Goal: Task Accomplishment & Management: Use online tool/utility

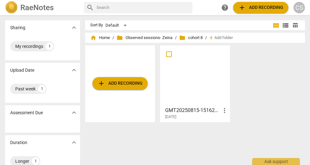
click at [208, 89] on div at bounding box center [194, 76] width 65 height 56
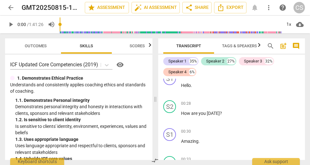
scroll to position [234, 0]
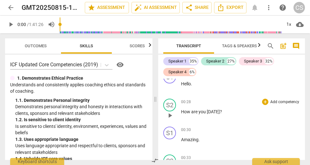
click at [170, 116] on span "play_arrow" at bounding box center [170, 116] width 8 height 8
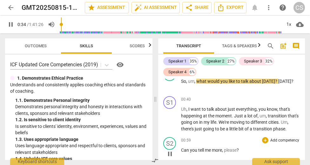
scroll to position [326, 0]
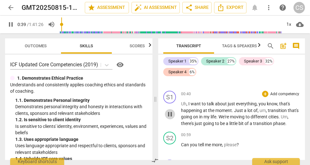
click at [169, 115] on span "pause" at bounding box center [170, 115] width 8 height 8
click at [169, 115] on span "play_arrow" at bounding box center [170, 115] width 8 height 8
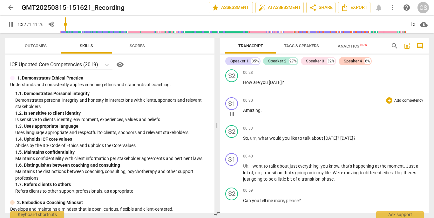
scroll to position [252, 0]
click at [310, 129] on p "Add competency" at bounding box center [408, 130] width 30 height 6
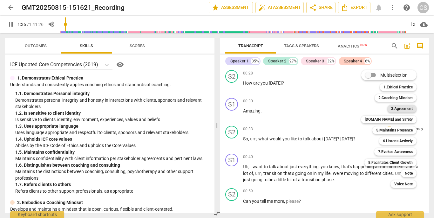
click at [310, 109] on b "3.Agreement" at bounding box center [402, 109] width 22 height 8
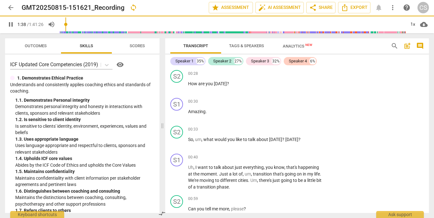
type input "98"
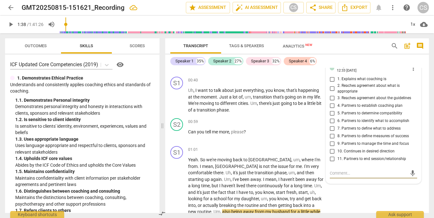
scroll to position [329, 0]
click at [310, 125] on input "7. Partners to define what to address" at bounding box center [332, 128] width 10 height 8
checkbox input "true"
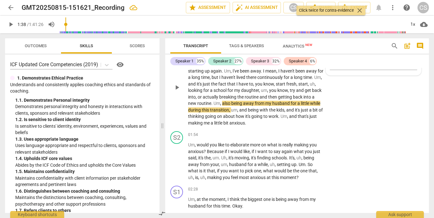
scroll to position [438, 0]
click at [231, 103] on span "being" at bounding box center [237, 103] width 12 height 5
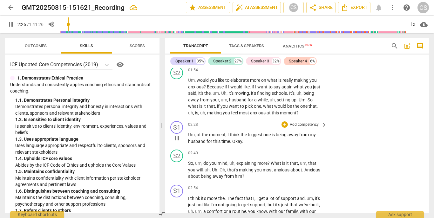
scroll to position [495, 0]
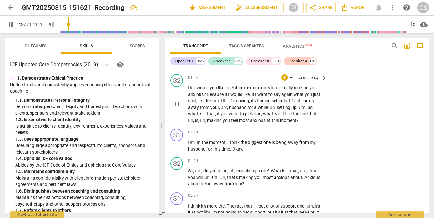
click at [310, 77] on p "Add competency" at bounding box center [304, 78] width 30 height 6
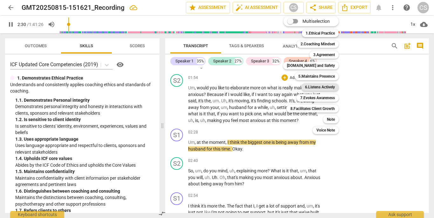
click at [310, 87] on b "6.Listens Actively" at bounding box center [320, 88] width 30 height 8
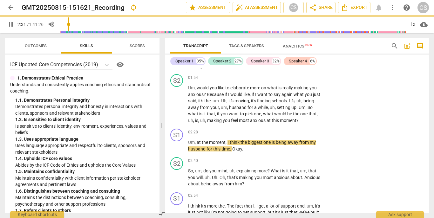
type input "152"
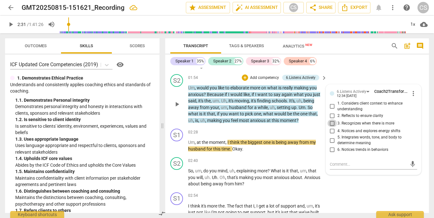
click at [310, 120] on input "3. Recognizes when there is more" at bounding box center [332, 124] width 10 height 8
checkbox input "true"
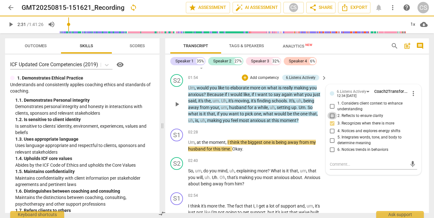
click at [310, 104] on div "1. Considers client context to enhance understanding 2. Reflects to ensure clar…" at bounding box center [374, 127] width 88 height 53
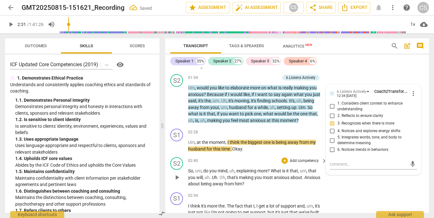
scroll to position [522, 0]
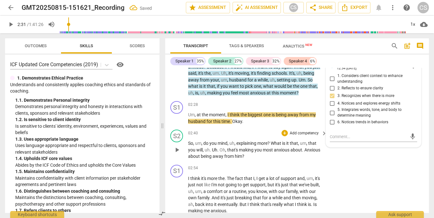
click at [310, 132] on p "Add competency" at bounding box center [304, 134] width 30 height 6
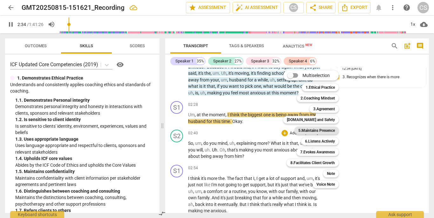
click at [310, 131] on b "5.Maintains Presence" at bounding box center [316, 131] width 37 height 8
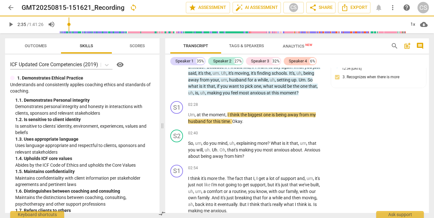
type input "156"
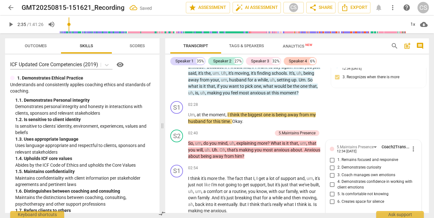
scroll to position [523, 0]
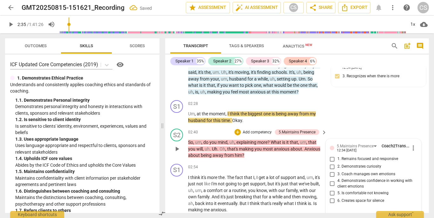
click at [310, 163] on input "2. Demonstrates curiosity" at bounding box center [332, 167] width 10 height 8
checkbox input "true"
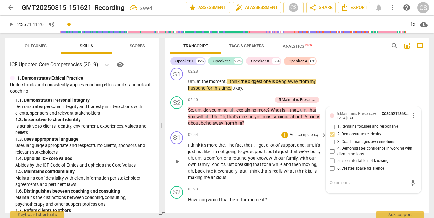
scroll to position [558, 0]
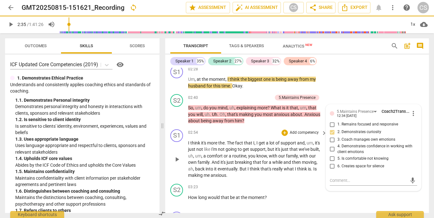
click at [251, 141] on p "I think it's more the . The fact that I , I get a lot of support and , um , it'…" at bounding box center [256, 159] width 136 height 39
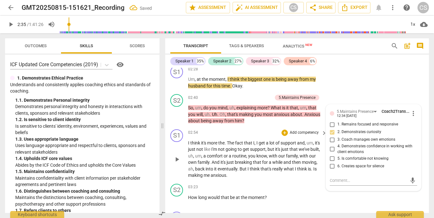
click at [227, 147] on span "going" at bounding box center [231, 149] width 12 height 5
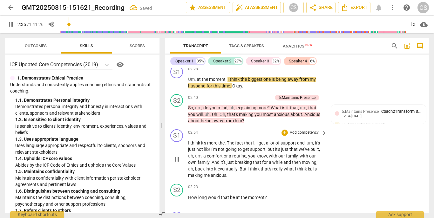
click at [227, 147] on span "going" at bounding box center [231, 149] width 12 height 5
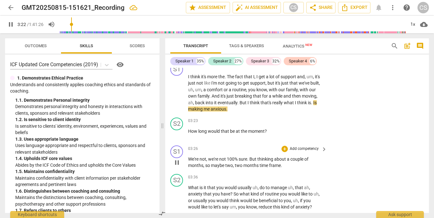
scroll to position [630, 0]
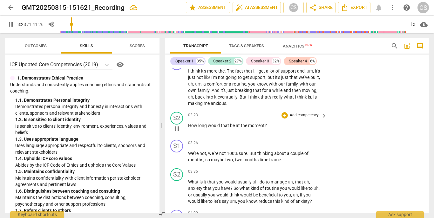
click at [294, 113] on p "Add competency" at bounding box center [304, 116] width 30 height 6
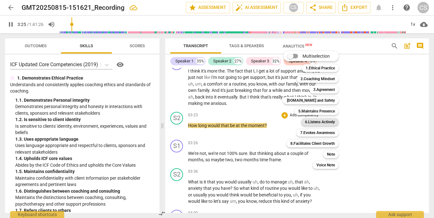
click at [306, 123] on b "6.Listens Actively" at bounding box center [320, 122] width 30 height 8
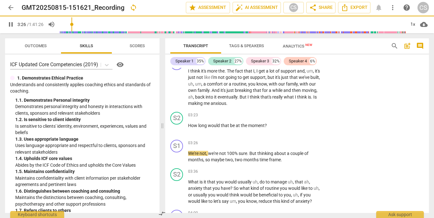
type input "207"
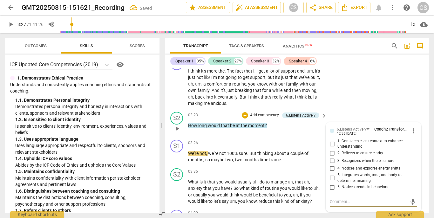
click at [310, 140] on input "1. Considers client context to enhance understanding" at bounding box center [332, 144] width 10 height 8
checkbox input "true"
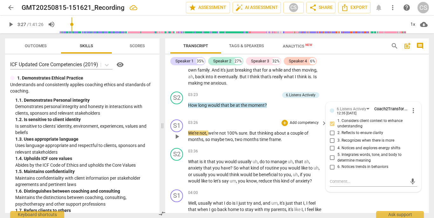
scroll to position [655, 0]
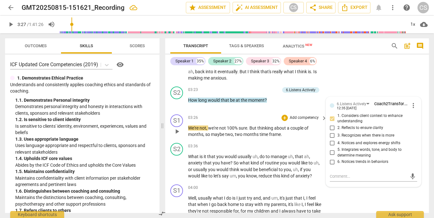
click at [196, 126] on span "We're" at bounding box center [193, 128] width 11 height 5
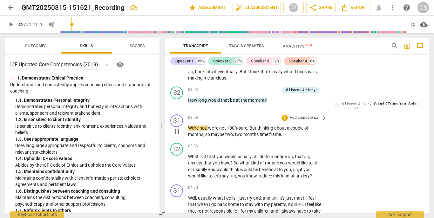
click at [196, 126] on span "We're" at bounding box center [193, 128] width 11 height 5
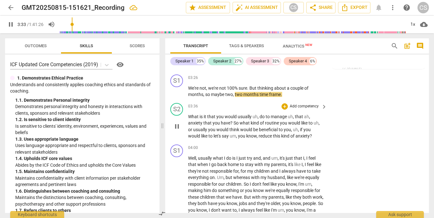
scroll to position [697, 0]
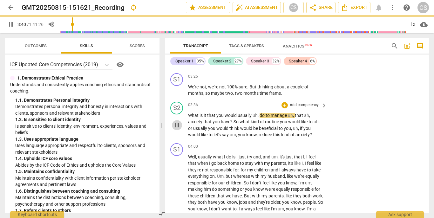
click at [178, 122] on span "pause" at bounding box center [177, 126] width 8 height 8
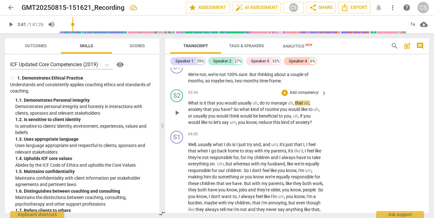
scroll to position [709, 0]
click at [175, 109] on span "play_arrow" at bounding box center [177, 113] width 8 height 8
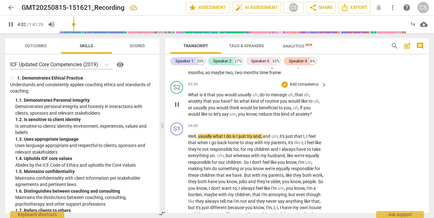
scroll to position [713, 0]
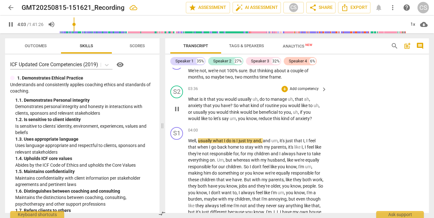
click at [297, 86] on p "Add competency" at bounding box center [304, 89] width 30 height 6
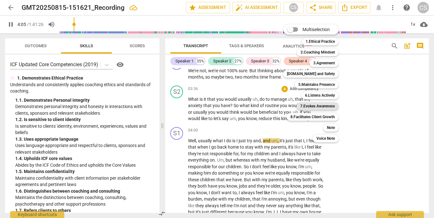
click at [307, 104] on b "7.Evokes Awareness" at bounding box center [317, 107] width 35 height 8
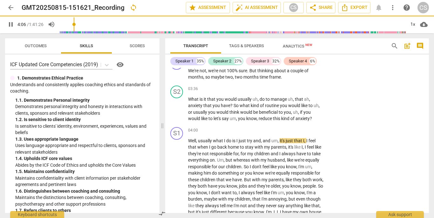
type input "247"
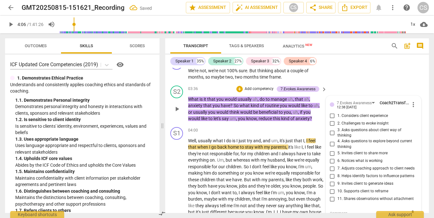
click at [310, 150] on input "5. Invites client to share more" at bounding box center [332, 154] width 10 height 8
checkbox input "true"
click at [310, 165] on input "9. Invites client to generate ideas" at bounding box center [332, 184] width 10 height 8
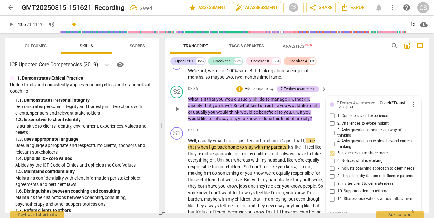
click at [310, 165] on input "9. Invites client to generate ideas" at bounding box center [332, 184] width 10 height 8
checkbox input "true"
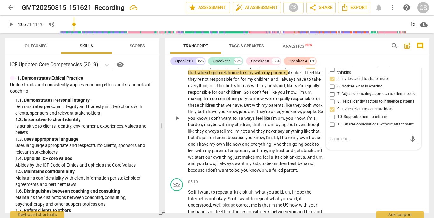
scroll to position [788, 0]
click at [202, 122] on span "burden" at bounding box center [195, 124] width 14 height 5
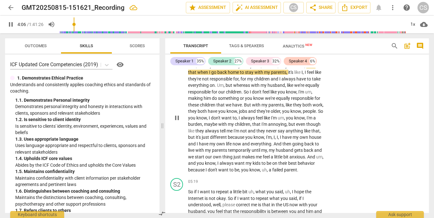
click at [202, 122] on span "burden" at bounding box center [195, 124] width 14 height 5
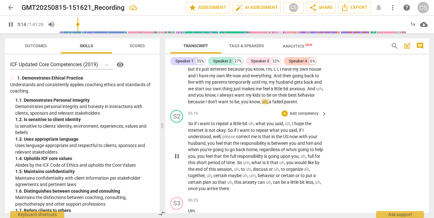
scroll to position [859, 0]
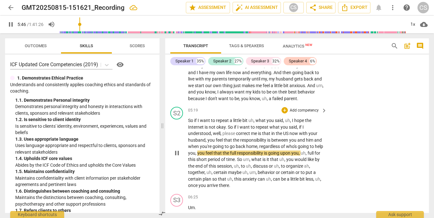
click at [181, 151] on span "pause" at bounding box center [177, 154] width 8 height 8
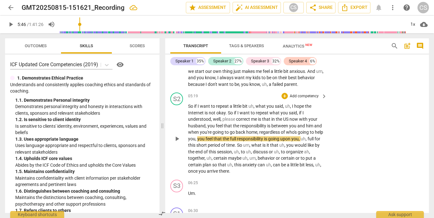
scroll to position [874, 0]
click at [177, 138] on span "play_arrow" at bounding box center [177, 139] width 8 height 8
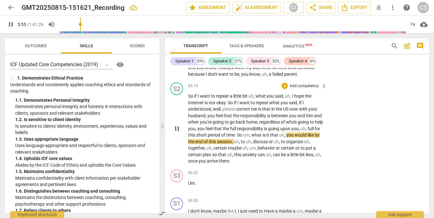
scroll to position [895, 0]
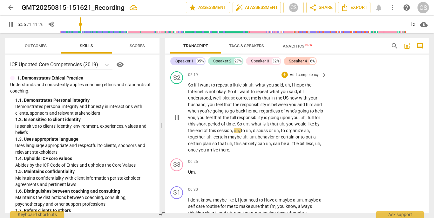
click at [305, 72] on p "Add competency" at bounding box center [304, 75] width 30 height 6
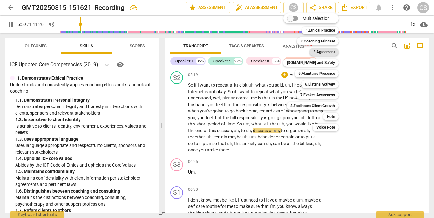
click at [310, 54] on b "3.Agreement" at bounding box center [324, 52] width 22 height 8
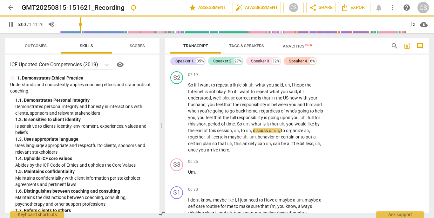
type input "361"
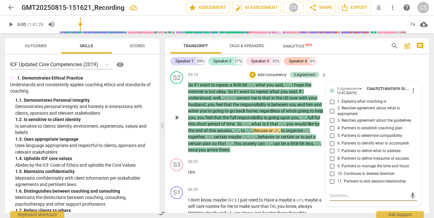
click at [310, 142] on input "6. Partners to identify what to accomplish" at bounding box center [332, 144] width 10 height 8
checkbox input "true"
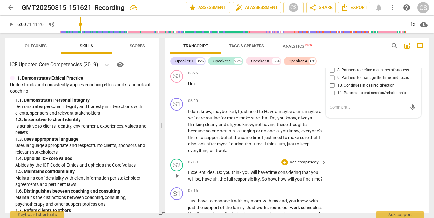
scroll to position [984, 0]
click at [304, 159] on p "Add competency" at bounding box center [304, 162] width 30 height 6
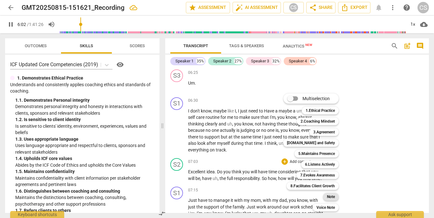
click at [310, 165] on b "Note" at bounding box center [331, 197] width 8 height 8
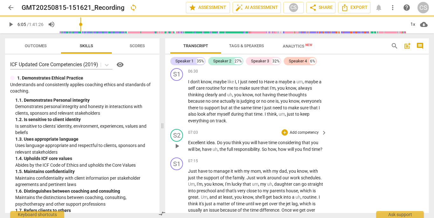
scroll to position [1017, 0]
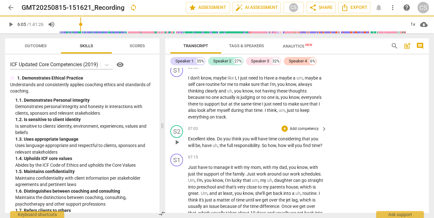
click at [303, 126] on p "Add competency" at bounding box center [304, 129] width 30 height 6
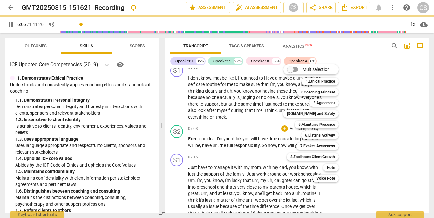
click at [205, 131] on div at bounding box center [217, 109] width 434 height 218
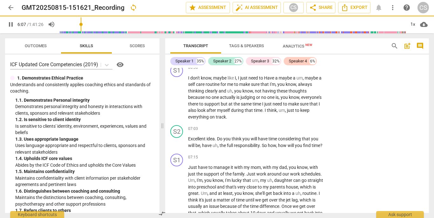
click at [202, 137] on span "Excellent" at bounding box center [197, 139] width 18 height 5
click at [197, 137] on span "Excellent" at bounding box center [197, 139] width 18 height 5
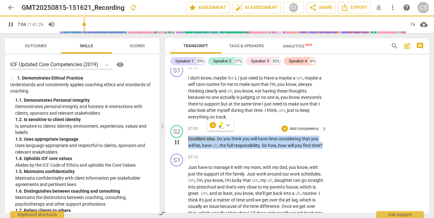
click at [197, 137] on span "Excellent" at bounding box center [197, 139] width 18 height 5
click at [192, 137] on span "Excellent" at bounding box center [197, 139] width 18 height 5
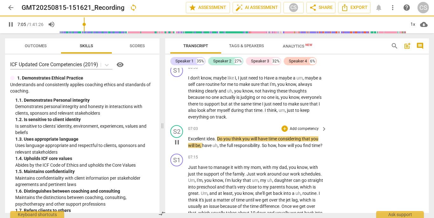
click at [193, 137] on span "Excellent" at bounding box center [197, 139] width 18 height 5
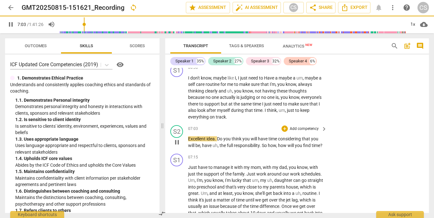
click at [178, 139] on span "pause" at bounding box center [177, 143] width 8 height 8
type input "424"
click at [212, 137] on span "idea" at bounding box center [210, 139] width 8 height 5
click at [307, 126] on p "Add competency" at bounding box center [304, 129] width 30 height 6
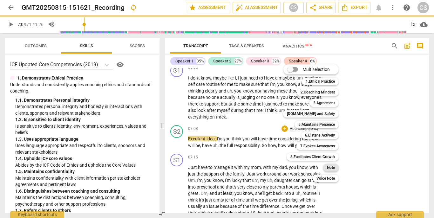
click at [310, 165] on b "Note" at bounding box center [331, 168] width 8 height 8
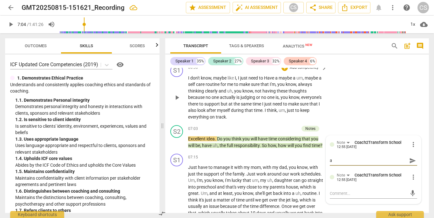
type textarea "a"
type textarea "av"
type textarea "avi"
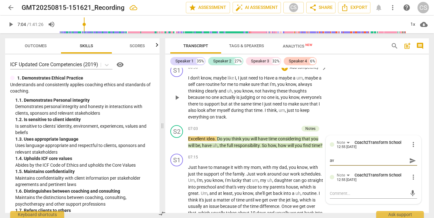
type textarea "avi"
type textarea "aviu"
type textarea "aviud"
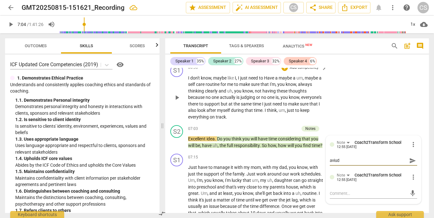
type textarea "avid"
type textarea "avid c"
type textarea "avid ch"
type textarea "avid che"
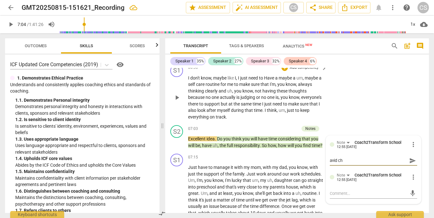
type textarea "avid che"
type textarea "avid chee"
type textarea "avid cheer"
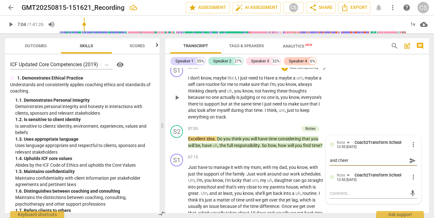
type textarea "avid cheer"
type textarea "avid cheer l"
type textarea "avid cheer le"
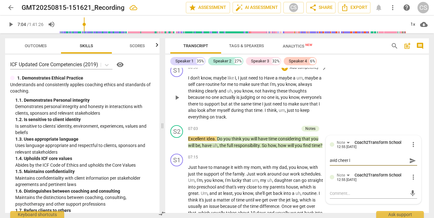
type textarea "avid cheer le"
type textarea "avid cheer lea"
type textarea "avid cheer lead"
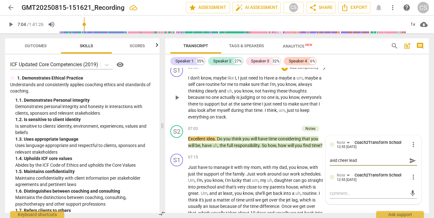
type textarea "avid cheer leadi"
type textarea "avid cheer leadin"
type textarea "avid cheer leading"
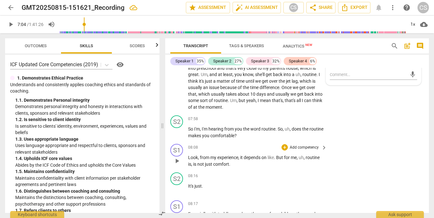
scroll to position [1137, 0]
type textarea "avid cheer leading"
click at [299, 117] on p "Add competency" at bounding box center [304, 119] width 30 height 6
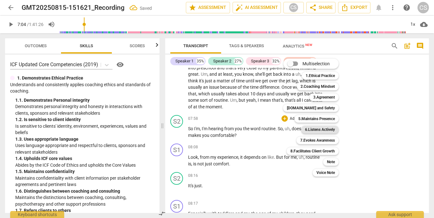
click at [310, 129] on b "6.Listens Actively" at bounding box center [320, 130] width 30 height 8
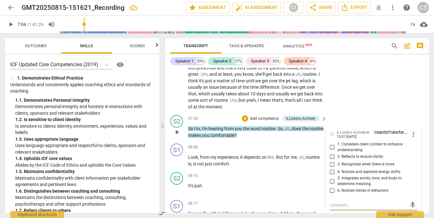
click at [310, 164] on input "3. Recognizes when there is more" at bounding box center [332, 165] width 10 height 8
checkbox input "true"
click at [310, 165] on input "5. Integrates words, tone, and body to determine meaning" at bounding box center [332, 182] width 10 height 8
checkbox input "true"
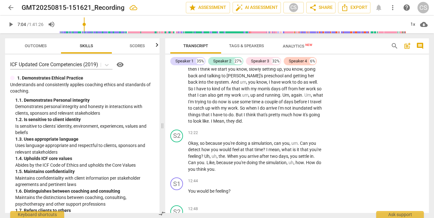
scroll to position [1685, 0]
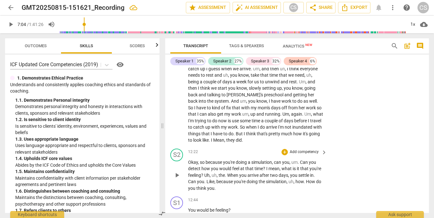
click at [308, 150] on p "Add competency" at bounding box center [304, 153] width 30 height 6
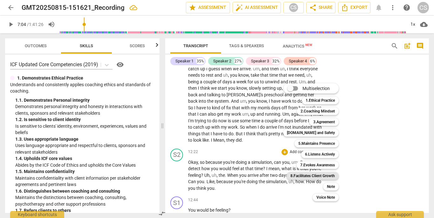
click at [309, 165] on b "8.Facilitates Client Growth" at bounding box center [312, 176] width 44 height 8
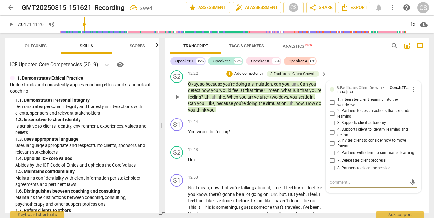
scroll to position [1760, 0]
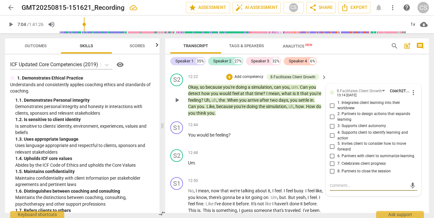
click at [310, 113] on input "2. Partners to design actions that expands learning" at bounding box center [332, 117] width 10 height 8
checkbox input "true"
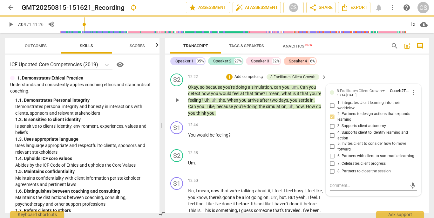
click at [249, 80] on p "Add competency" at bounding box center [249, 77] width 30 height 6
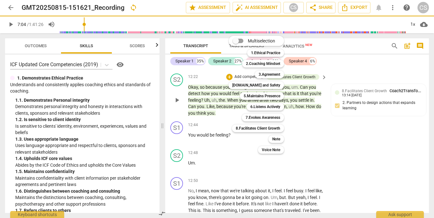
click at [249, 94] on b "5.Maintains Presence" at bounding box center [262, 96] width 37 height 8
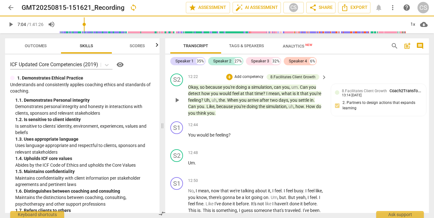
click at [248, 81] on div "+ Add competency 8.Facilitates Client Growth" at bounding box center [272, 77] width 93 height 7
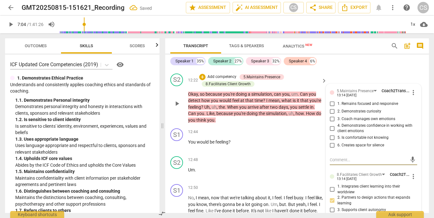
scroll to position [1733, 0]
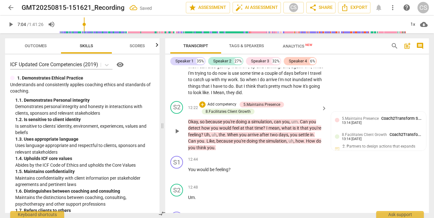
click at [226, 102] on p "Add competency" at bounding box center [222, 105] width 30 height 6
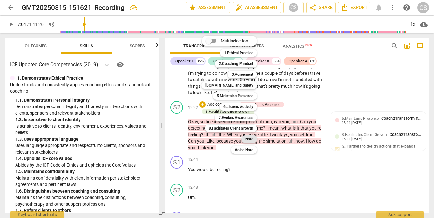
click at [249, 142] on b "Note" at bounding box center [249, 140] width 8 height 8
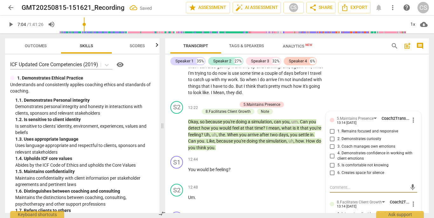
type textarea "a"
type textarea "av"
type textarea "avo"
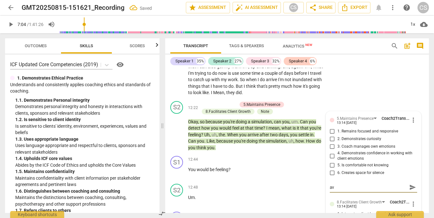
type textarea "avo"
type textarea "avoi"
type textarea "avoid"
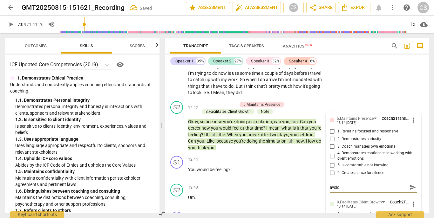
type textarea "avoid"
type textarea "avoid m"
type textarea "avoid mu"
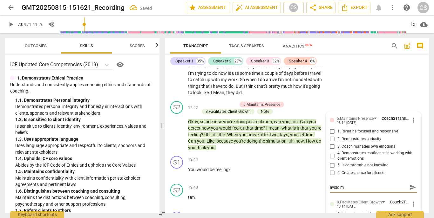
type textarea "avoid mu"
type textarea "avoid mul"
type textarea "avoid mult"
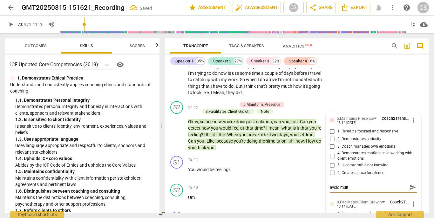
type textarea "avoid multi"
type textarea "avoid multip"
type textarea "avoid multipl"
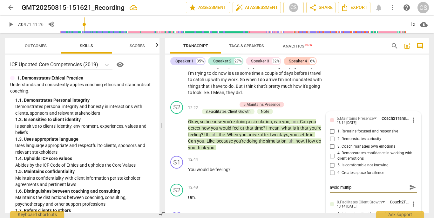
type textarea "avoid multipl"
type textarea "avoid multiple"
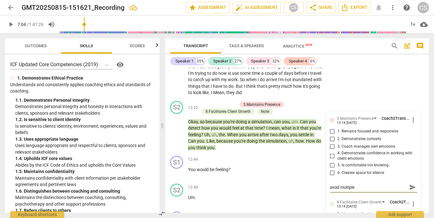
type textarea "avoid multiple q"
type textarea "avoid multiple qu"
type textarea "avoid multiple que"
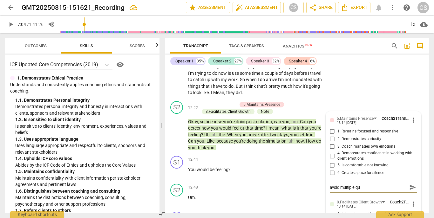
type textarea "avoid multiple que"
type textarea "avoid multiple ques"
type textarea "avoid multiple quest"
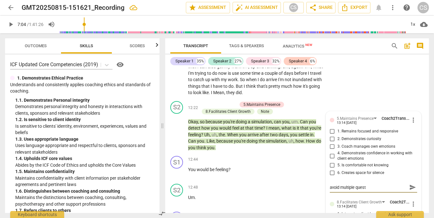
type textarea "avoid multiple questi"
type textarea "avoid multiple questio"
type textarea "avoid multiple question"
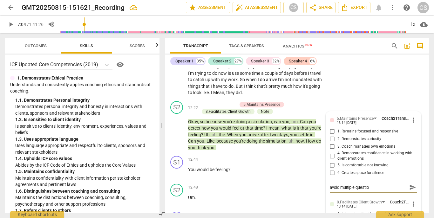
type textarea "avoid multiple question"
type textarea "avoid multiple questions"
click at [248, 165] on div "12:44 + Add competency keyboard_arrow_right You would be feeling ?" at bounding box center [257, 167] width 139 height 23
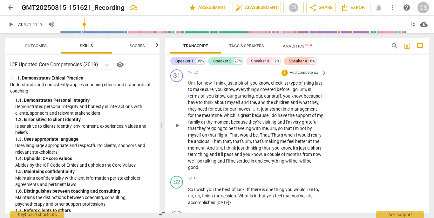
scroll to position [2549, 0]
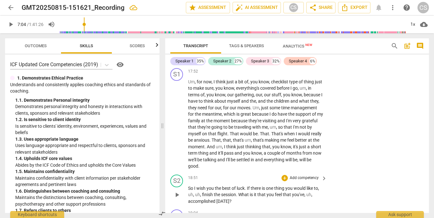
click at [300, 165] on p "Add competency" at bounding box center [304, 179] width 30 height 6
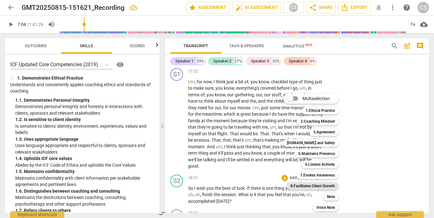
click at [310, 165] on b "8.Facilitates Client Growth" at bounding box center [312, 187] width 44 height 8
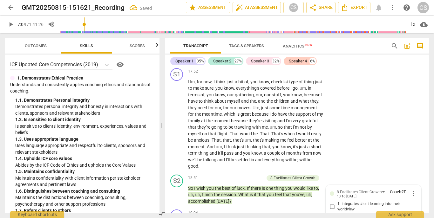
scroll to position [2671, 0]
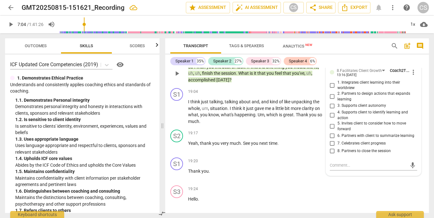
click at [310, 110] on span "4. Supports client to identify learning and action" at bounding box center [375, 115] width 77 height 11
click at [310, 112] on input "4. Supports client to identify learning and action" at bounding box center [332, 116] width 10 height 8
checkbox input "true"
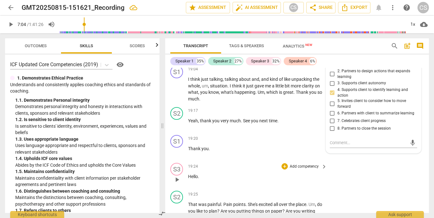
scroll to position [2696, 0]
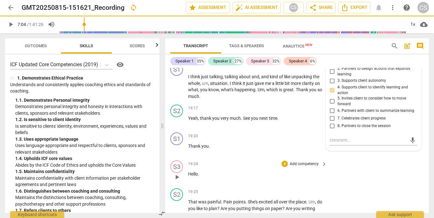
click at [209, 159] on div "S3 play_arrow pause 19:24 + Add competency keyboard_arrow_right Hello ." at bounding box center [297, 172] width 264 height 28
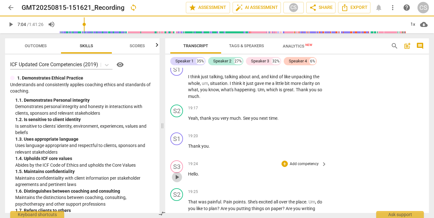
click at [177, 165] on span "play_arrow" at bounding box center [177, 178] width 8 height 8
click at [179, 165] on span "play_arrow" at bounding box center [177, 178] width 8 height 8
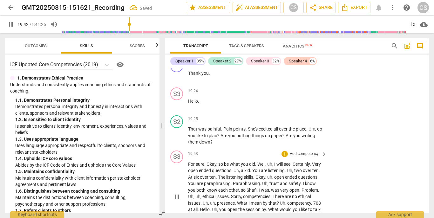
scroll to position [2777, 0]
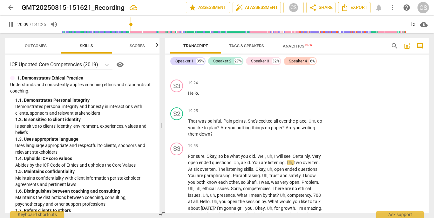
click at [310, 9] on span "Export" at bounding box center [354, 8] width 27 height 8
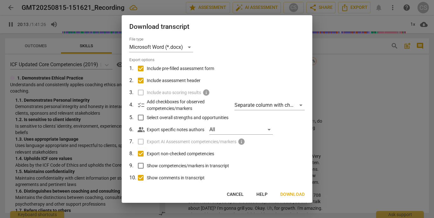
click at [286, 165] on span "Download" at bounding box center [292, 195] width 24 height 6
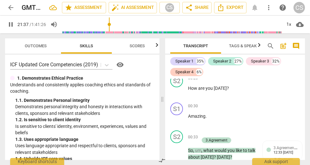
scroll to position [259, 0]
click at [232, 103] on p "Add competency" at bounding box center [236, 106] width 30 height 6
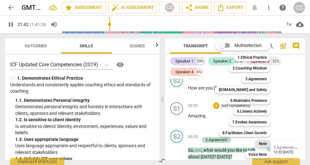
click at [260, 142] on b "Note" at bounding box center [263, 144] width 8 height 8
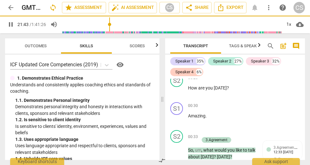
type input "1304"
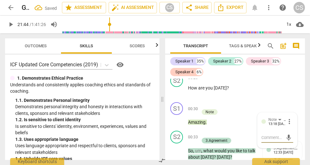
type textarea "a"
type textarea "ad"
type textarea "add"
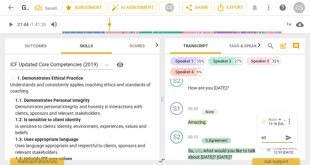
type textarea "add"
type textarea "addr"
type textarea "addre"
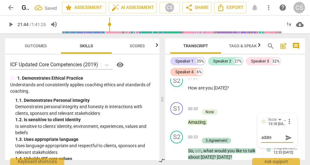
type textarea "addres"
type textarea "address"
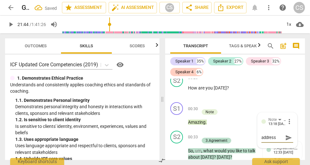
type textarea "address"
type textarea "address t"
type textarea "address th"
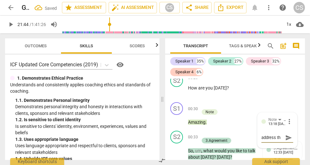
type textarea "address tht"
type textarea "address th"
type textarea "address tha"
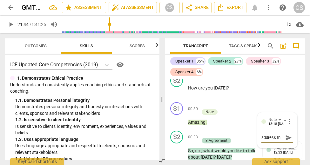
type textarea "address tha"
type textarea "address that"
click at [248, 117] on div "00:30 + Add competency Note keyboard_arrow_right Amazing ." at bounding box center [223, 113] width 71 height 23
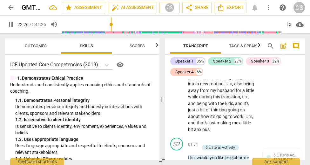
scroll to position [561, 0]
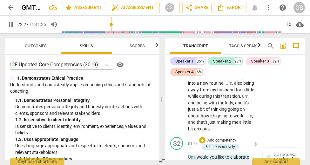
click at [219, 138] on p "Add competency" at bounding box center [222, 141] width 30 height 6
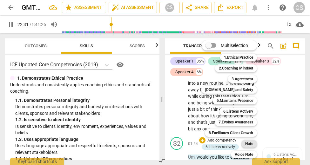
click at [246, 143] on b "Note" at bounding box center [249, 144] width 8 height 8
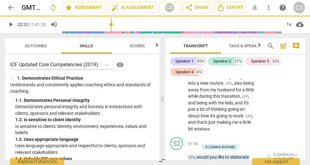
type input "1353"
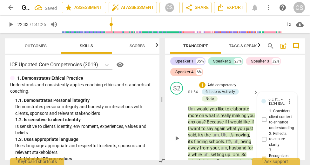
scroll to position [739, 0]
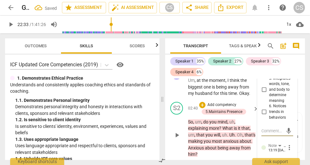
type textarea "t"
type textarea "y"
type textarea "yo"
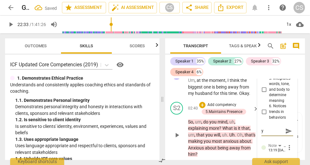
type textarea "yo"
type textarea "you"
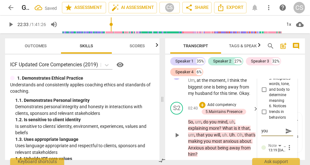
type textarea "you d"
type textarea "you de"
type textarea "you dec"
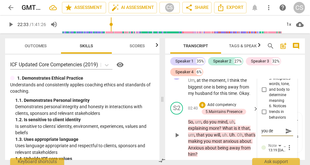
type textarea "you dec"
type textarea "you deci"
type textarea "you decid"
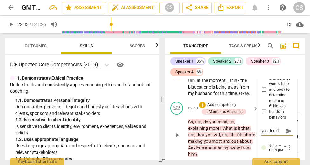
type textarea "you decide"
type textarea "you decided"
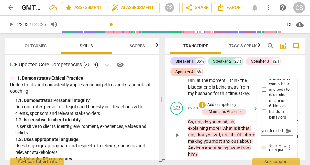
type textarea "you decided"
type textarea "you decided t"
type textarea "you decided th"
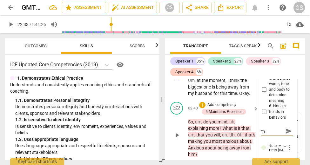
scroll to position [11, 0]
type textarea "you decided the"
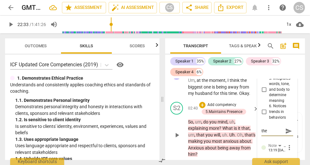
type textarea "you decided the t"
type textarea "you decided the to"
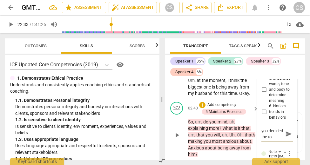
type textarea "you decided the top"
type textarea "you decided the topi"
type textarea "you decided the topic"
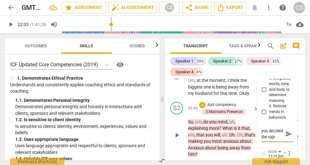
type textarea "you decided the topic"
type textarea "you decided the topic h"
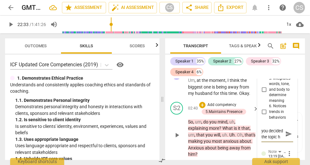
scroll to position [11, 0]
type textarea "you decided the topic he"
type textarea "you decided the topic her"
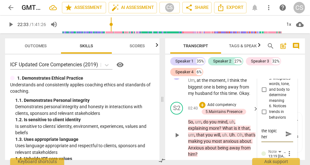
type textarea "you decided the topic here"
click at [182, 90] on div "S1 play_arrow pause 02:28 + Add competency keyboard_arrow_right Um , at the mom…" at bounding box center [235, 81] width 140 height 35
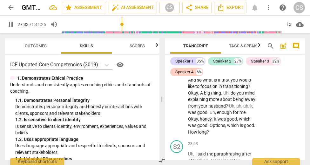
scroll to position [5138, 0]
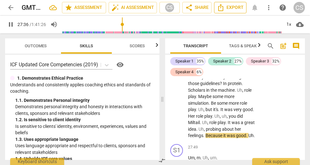
click at [242, 4] on span "Export" at bounding box center [230, 8] width 27 height 8
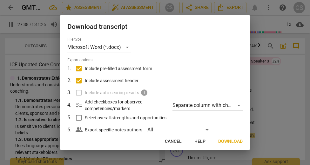
click at [225, 142] on span "Download" at bounding box center [230, 141] width 24 height 6
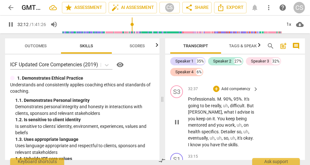
scroll to position [6069, 0]
click at [191, 101] on span "Professionals" at bounding box center [201, 98] width 27 height 5
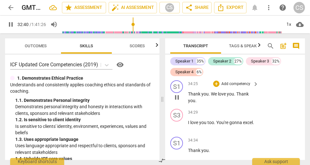
scroll to position [6308, 0]
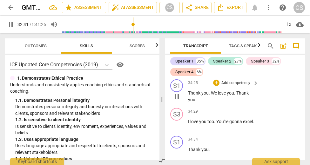
click at [191, 92] on span "Thank" at bounding box center [194, 93] width 13 height 5
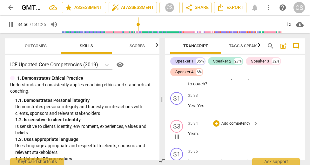
scroll to position [6544, 0]
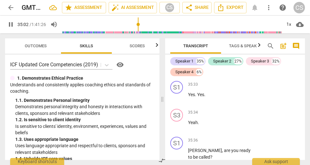
click at [33, 47] on span "Outcomes" at bounding box center [36, 46] width 22 height 5
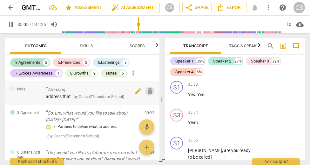
click at [148, 93] on span "delete" at bounding box center [150, 91] width 8 height 8
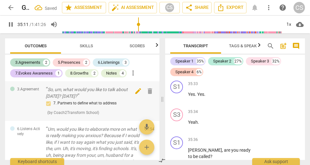
click at [147, 93] on span "delete" at bounding box center [150, 91] width 8 height 8
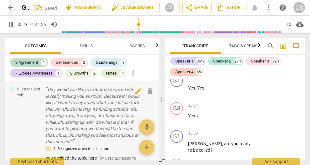
click at [146, 91] on span "delete" at bounding box center [150, 91] width 8 height 8
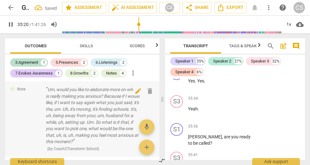
click at [148, 94] on span "delete" at bounding box center [150, 91] width 8 height 8
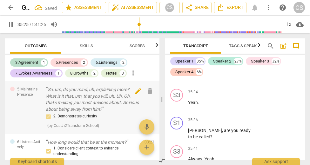
click at [148, 90] on span "delete" at bounding box center [150, 91] width 8 height 8
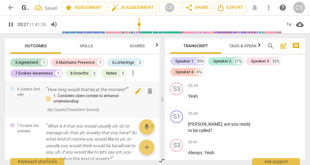
click at [148, 92] on span "delete" at bounding box center [150, 91] width 8 height 8
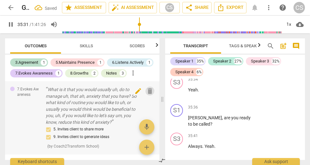
click at [148, 92] on span "delete" at bounding box center [150, 91] width 8 height 8
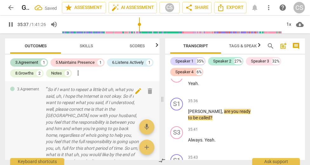
click at [148, 91] on span "delete" at bounding box center [150, 91] width 8 height 8
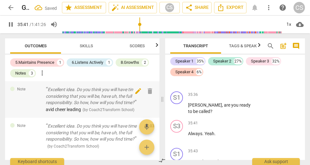
click at [148, 92] on span "delete" at bounding box center [150, 91] width 8 height 8
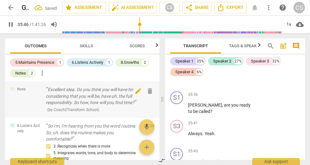
click at [148, 91] on span "delete" at bounding box center [150, 91] width 8 height 8
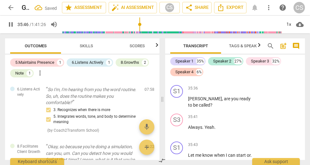
scroll to position [6668, 0]
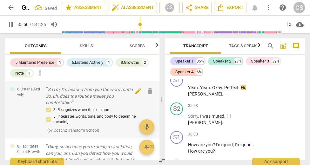
click at [149, 89] on span "delete" at bounding box center [150, 91] width 8 height 8
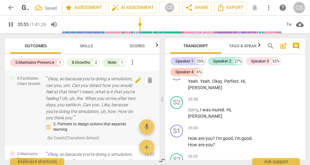
click at [147, 80] on span "delete" at bounding box center [150, 81] width 8 height 8
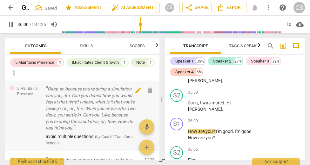
click at [146, 91] on span "delete" at bounding box center [150, 91] width 8 height 8
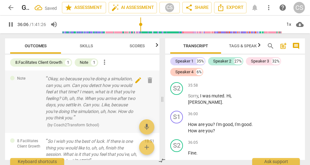
scroll to position [6760, 0]
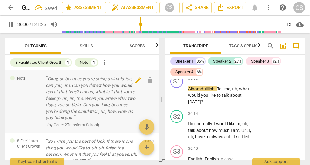
click at [148, 81] on span "delete" at bounding box center [150, 81] width 8 height 8
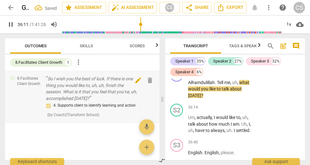
click at [149, 79] on span "delete" at bounding box center [150, 81] width 8 height 8
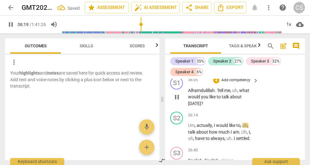
scroll to position [6737, 0]
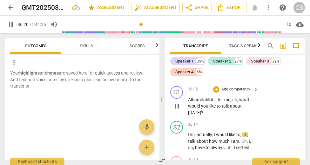
click at [233, 87] on p "Add competency" at bounding box center [236, 90] width 30 height 6
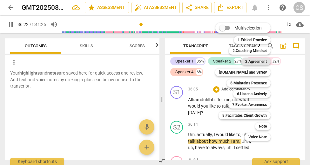
click at [251, 58] on b "3.Agreement" at bounding box center [256, 62] width 22 height 8
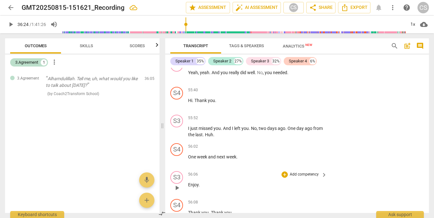
scroll to position [6624, 0]
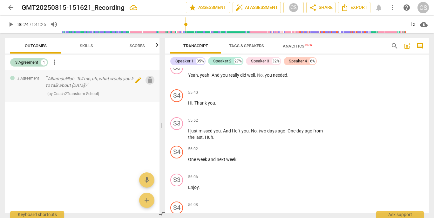
click at [147, 81] on span "delete" at bounding box center [150, 81] width 8 height 8
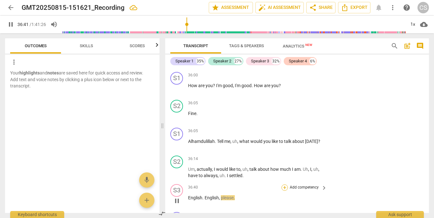
scroll to position [4554, 0]
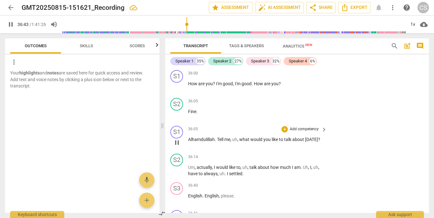
click at [308, 127] on p "Add competency" at bounding box center [304, 130] width 30 height 6
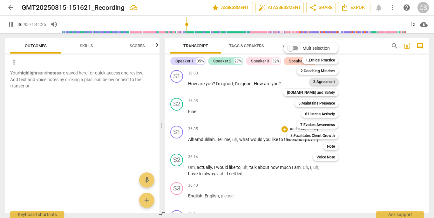
click at [310, 79] on b "3.Agreement" at bounding box center [324, 82] width 22 height 8
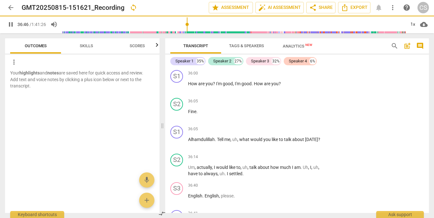
type input "2207"
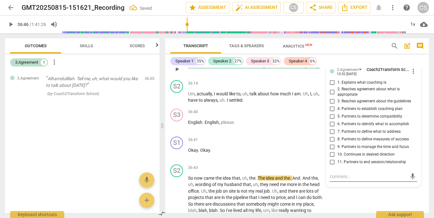
scroll to position [4622, 0]
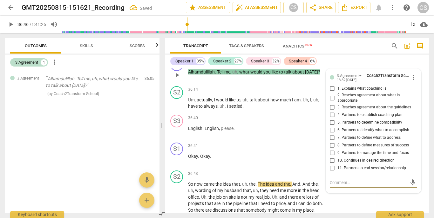
click at [310, 134] on input "7. Partners to define what to address" at bounding box center [332, 138] width 10 height 8
checkbox input "true"
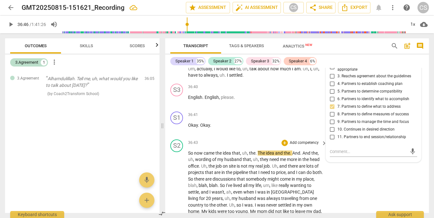
scroll to position [4655, 0]
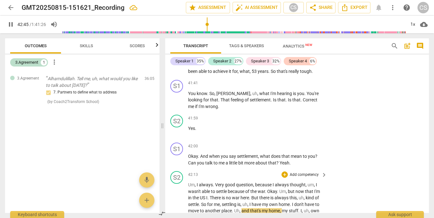
scroll to position [5170, 0]
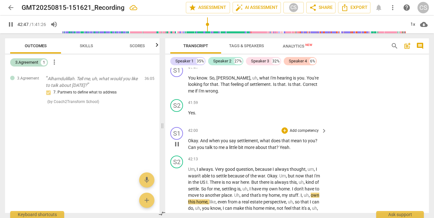
click at [303, 128] on div "+ Add competency" at bounding box center [300, 131] width 38 height 6
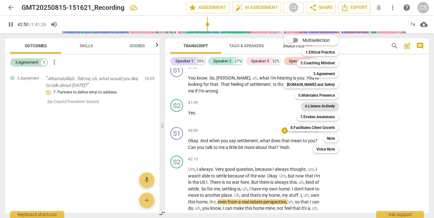
click at [310, 106] on b "6.Listens Actively" at bounding box center [320, 107] width 30 height 8
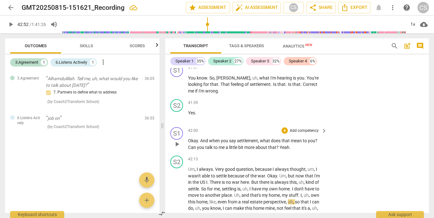
scroll to position [5189, 0]
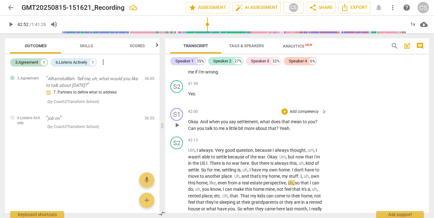
click at [294, 109] on p "Add competency" at bounding box center [304, 112] width 30 height 6
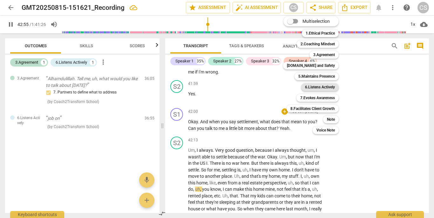
click at [310, 87] on b "6.Listens Actively" at bounding box center [320, 88] width 30 height 8
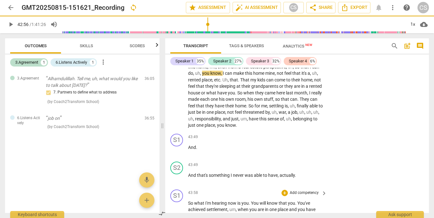
scroll to position [5318, 0]
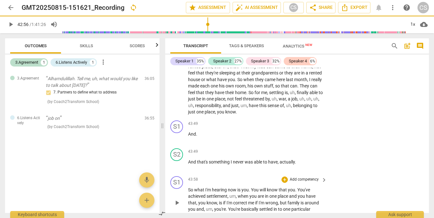
click at [299, 165] on p "Add competency" at bounding box center [304, 180] width 30 height 6
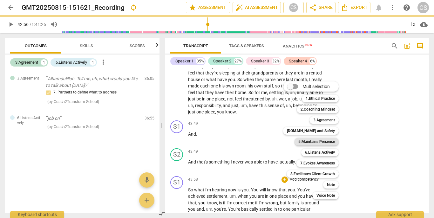
click at [306, 143] on b "5.Maintains Presence" at bounding box center [316, 142] width 37 height 8
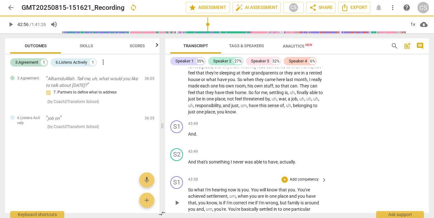
click at [302, 165] on p "Add competency" at bounding box center [304, 180] width 30 height 6
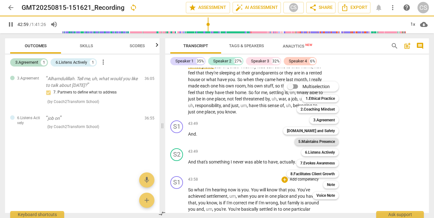
click at [310, 143] on b "5.Maintains Presence" at bounding box center [316, 142] width 37 height 8
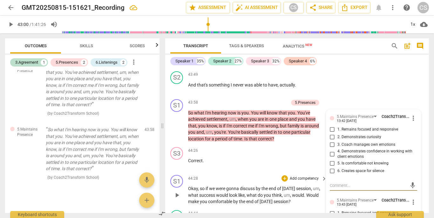
scroll to position [5394, 0]
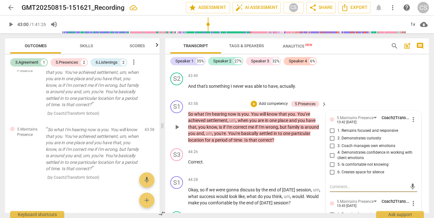
click at [310, 165] on span "more_vert" at bounding box center [413, 204] width 8 height 8
click at [310, 165] on li "Delete" at bounding box center [417, 176] width 22 height 12
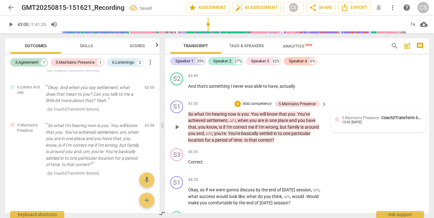
click at [310, 111] on div "5.Maintains Presence Coach2Transform School 13:42 [DATE]" at bounding box center [378, 121] width 95 height 21
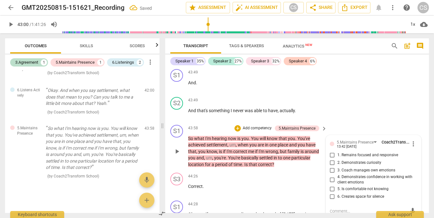
scroll to position [5366, 0]
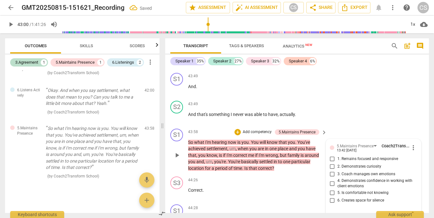
click at [263, 130] on p "Add competency" at bounding box center [257, 133] width 30 height 6
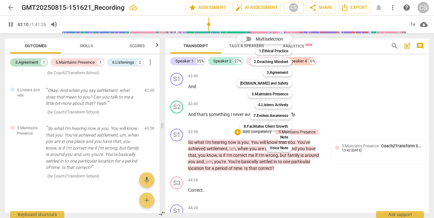
scroll to position [5276, 0]
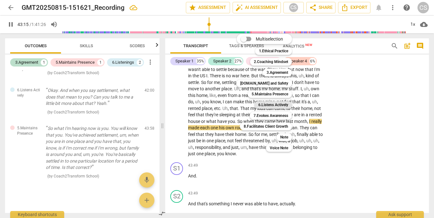
click at [265, 103] on b "6.Listens Actively" at bounding box center [273, 105] width 30 height 8
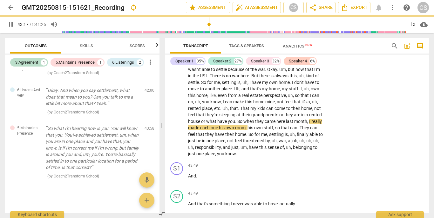
type input "2598"
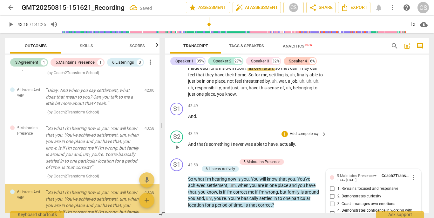
scroll to position [117, 0]
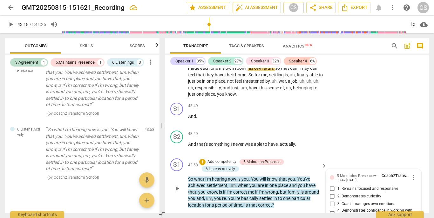
click at [310, 165] on input "2. Demonstrates curiosity" at bounding box center [332, 197] width 10 height 8
checkbox input "true"
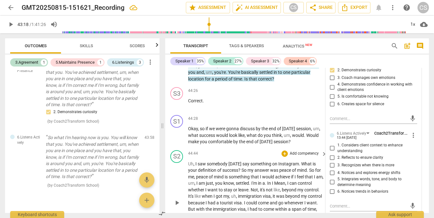
scroll to position [5457, 0]
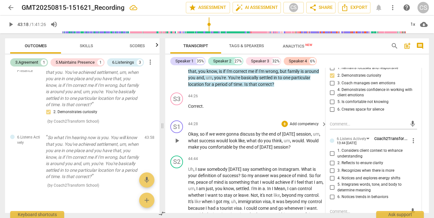
click at [294, 122] on p "Add competency" at bounding box center [304, 125] width 30 height 6
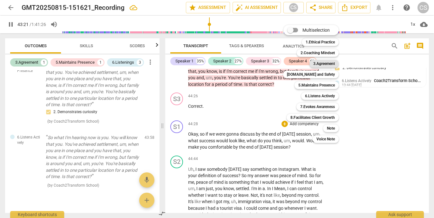
click at [310, 62] on b "3.Agreement" at bounding box center [324, 64] width 22 height 8
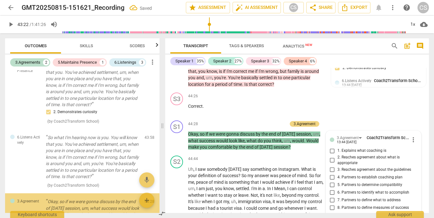
type input "2603"
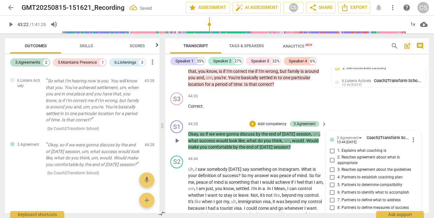
click at [310, 165] on input "7. Partners to define what to address" at bounding box center [332, 201] width 10 height 8
checkbox input "true"
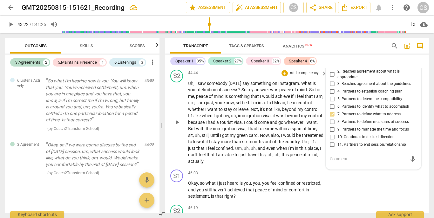
scroll to position [5545, 0]
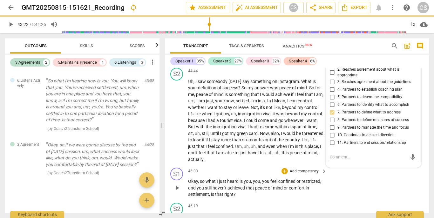
click at [306, 165] on p "Add competency" at bounding box center [304, 172] width 30 height 6
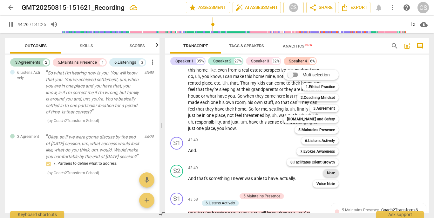
scroll to position [5453, 0]
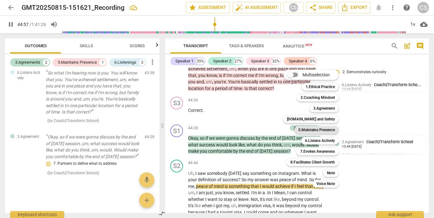
click at [307, 130] on b "5.Maintains Presence" at bounding box center [316, 130] width 37 height 8
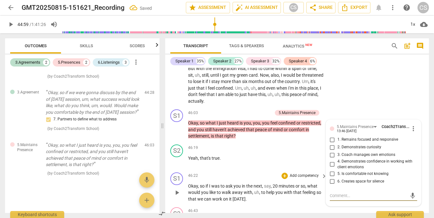
scroll to position [5603, 0]
click at [300, 165] on p "Add competency" at bounding box center [304, 177] width 30 height 6
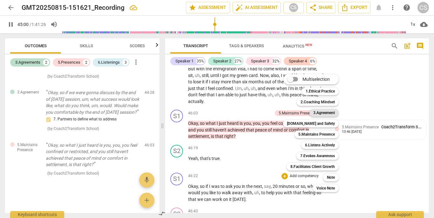
click at [310, 109] on b "3.Agreement" at bounding box center [324, 113] width 22 height 8
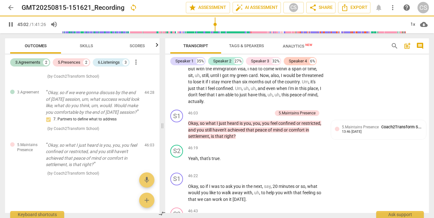
type input "2702"
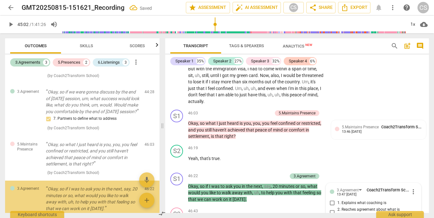
scroll to position [5717, 0]
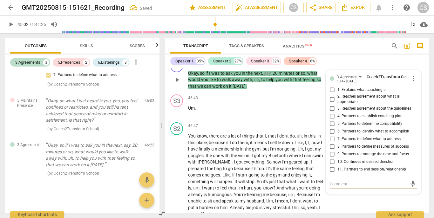
click at [310, 129] on span "6. Partners to identify what to accomplish" at bounding box center [373, 132] width 72 height 6
click at [310, 128] on input "6. Partners to identify what to accomplish" at bounding box center [332, 132] width 10 height 8
checkbox input "true"
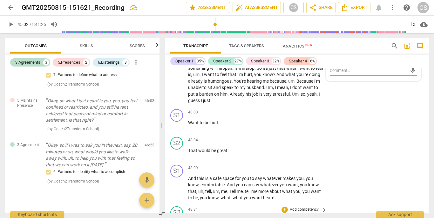
scroll to position [5839, 0]
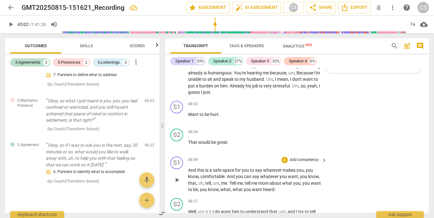
click at [306, 158] on p "Add competency" at bounding box center [304, 161] width 30 height 6
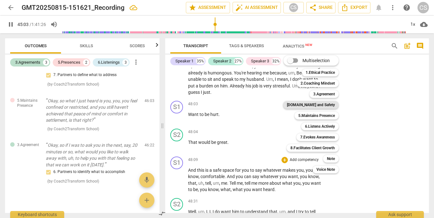
click at [310, 105] on b "[DOMAIN_NAME] and Safety" at bounding box center [311, 105] width 48 height 8
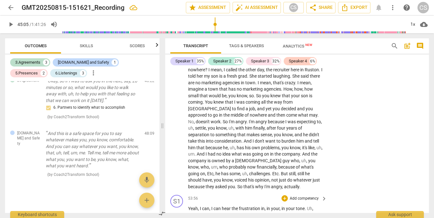
scroll to position [6231, 0]
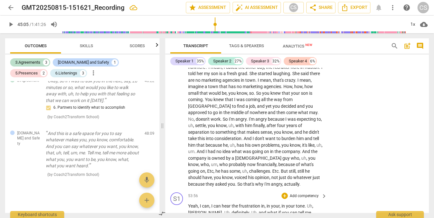
click at [299, 165] on div "+ Add competency" at bounding box center [300, 196] width 38 height 6
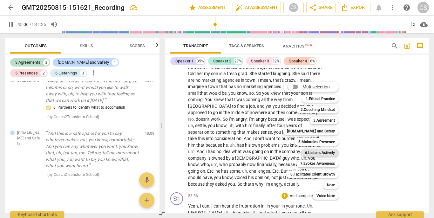
click at [310, 152] on b "6.Listens Actively" at bounding box center [320, 153] width 30 height 8
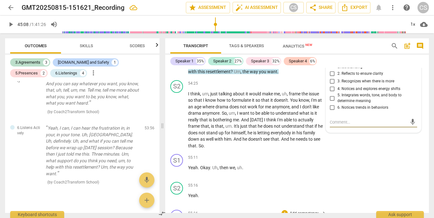
scroll to position [6392, 0]
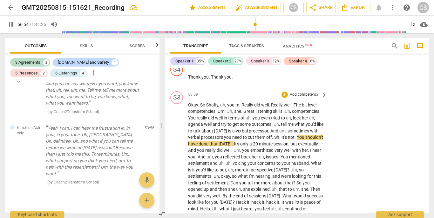
scroll to position [6765, 0]
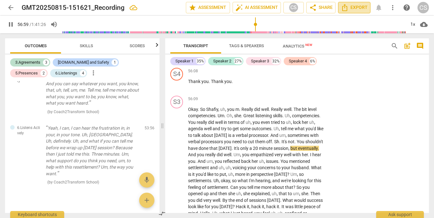
click at [310, 12] on button "Export" at bounding box center [354, 7] width 32 height 11
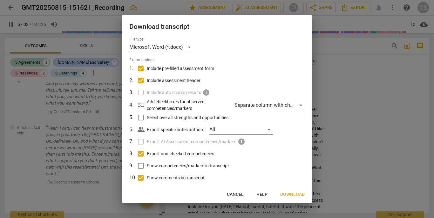
click at [295, 165] on span "Download" at bounding box center [292, 195] width 24 height 6
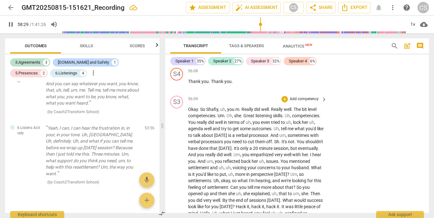
click at [310, 128] on div "S3 play_arrow pause 56:09 + Add competency keyboard_arrow_right Okay . So [PERS…" at bounding box center [297, 215] width 264 height 244
click at [310, 8] on span "Export" at bounding box center [354, 8] width 27 height 8
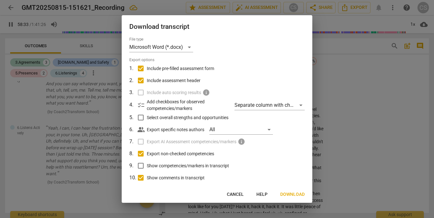
click at [287, 165] on span "Download" at bounding box center [292, 195] width 24 height 6
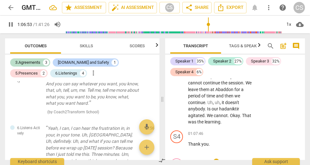
scroll to position [11923, 0]
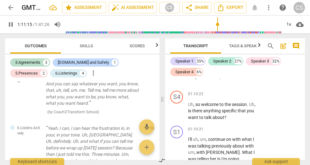
scroll to position [12629, 0]
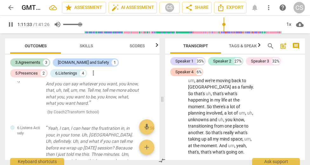
type input "4294"
